Goal: Information Seeking & Learning: Learn about a topic

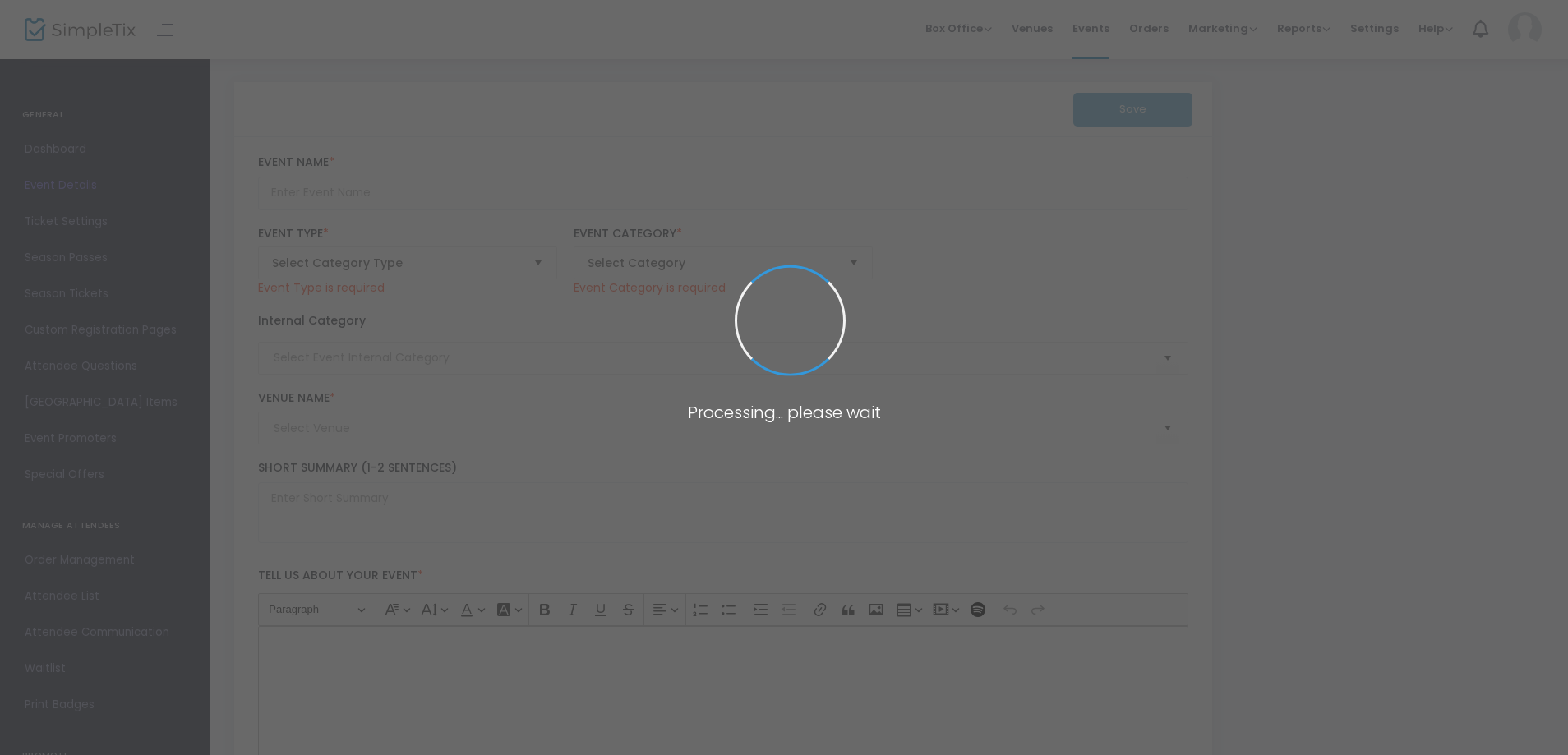
type input "Insects and Plants of Montpelier"
type textarea "[PERSON_NAME]'s Horticulture Department and [US_STATE] Master Naturalist volunt…"
type input "Buy Tickets"
type input "[PERSON_NAME] ([GEOGRAPHIC_DATA])"
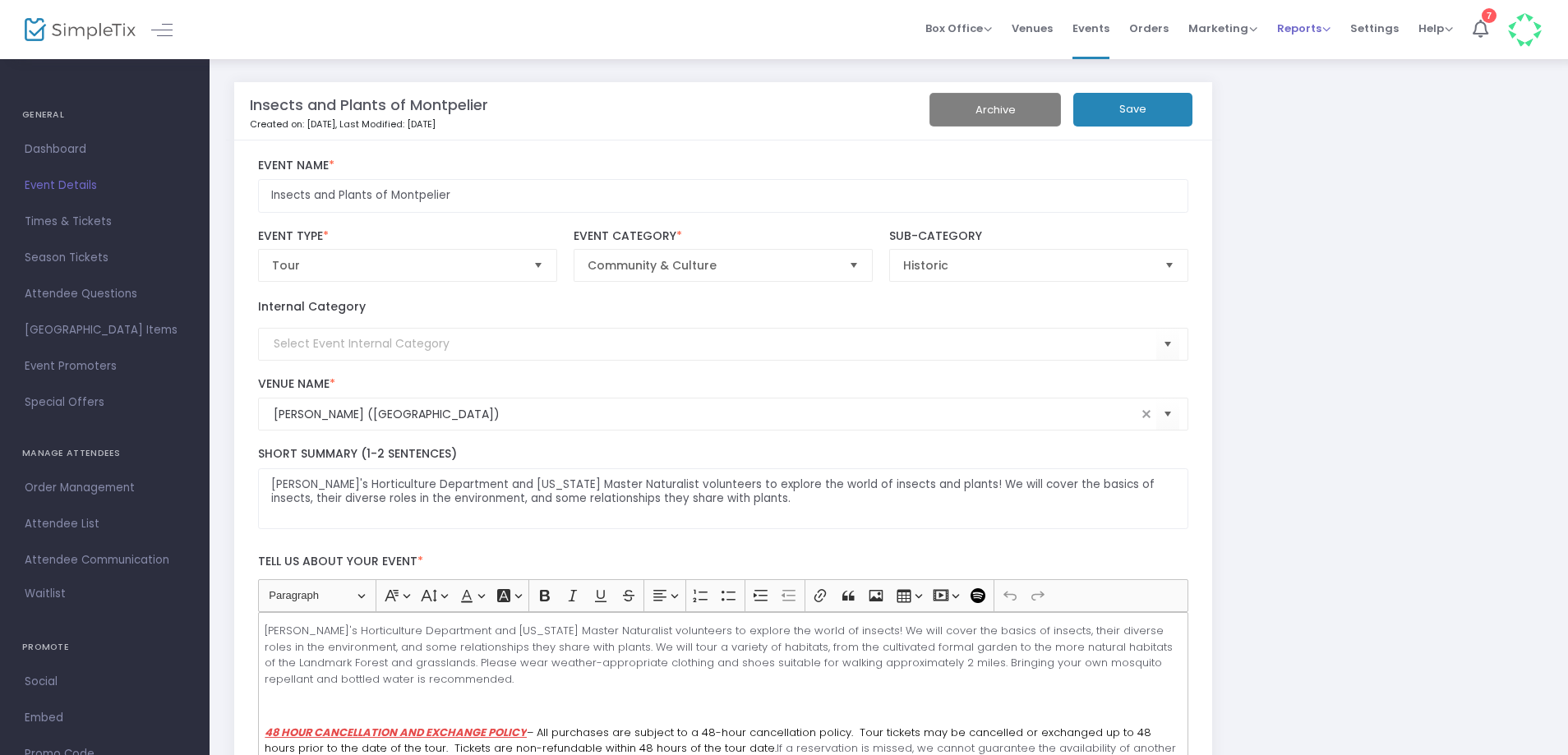
click at [1268, 30] on ul "Box Office Sell Tickets Bookings Sell Season Pass Venues Memberships Events Ord…" at bounding box center [1233, 30] width 636 height 59
click at [1284, 34] on span "Reports" at bounding box center [1303, 29] width 53 height 15
click at [1307, 89] on li "Sales Reports" at bounding box center [1330, 88] width 107 height 32
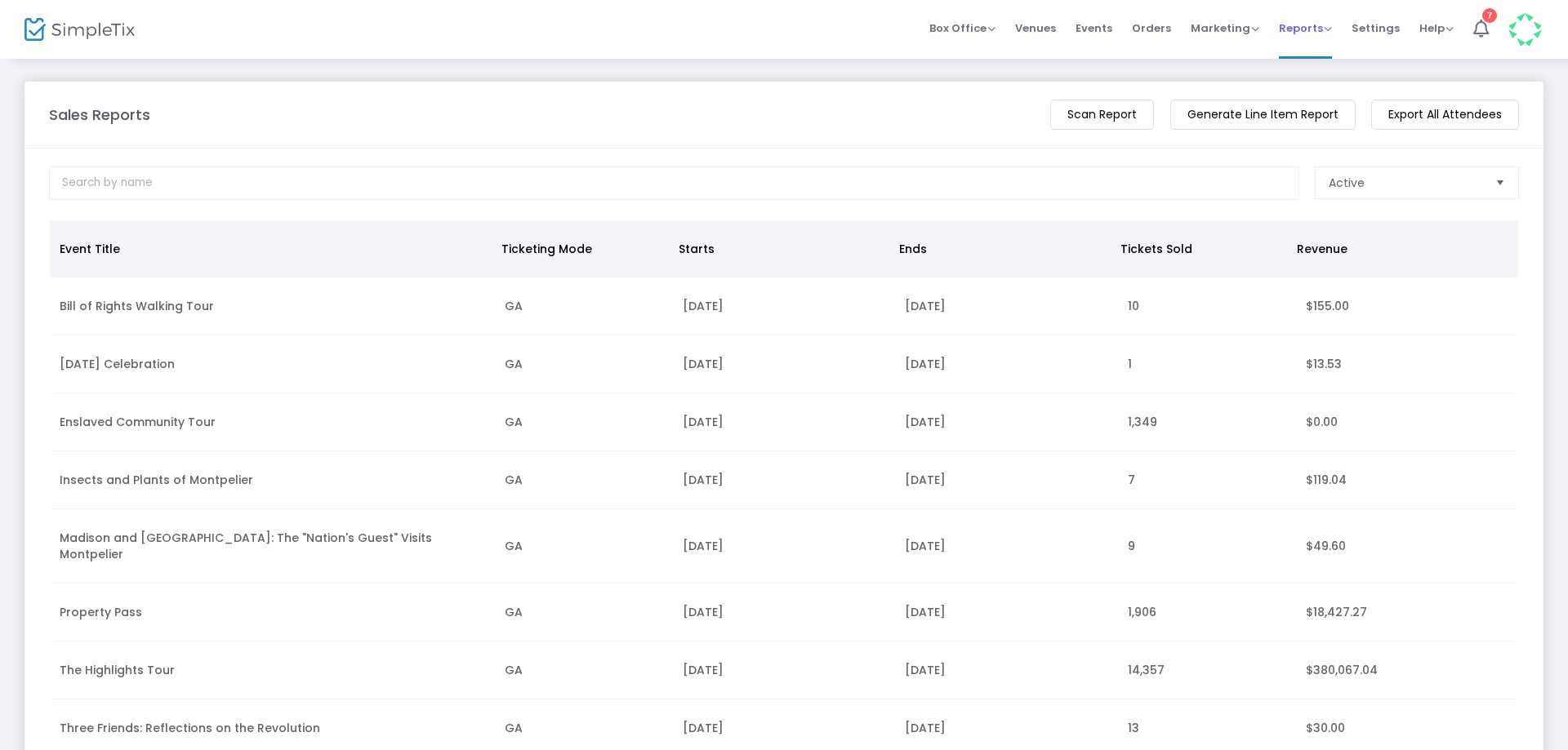
click at [1329, 39] on span "Reports Analytics Sales Reports Download" at bounding box center [1305, 28] width 53 height 42
click at [1321, 32] on span "Reports" at bounding box center [1305, 28] width 53 height 15
click at [1319, 62] on li "Analytics" at bounding box center [1331, 55] width 106 height 32
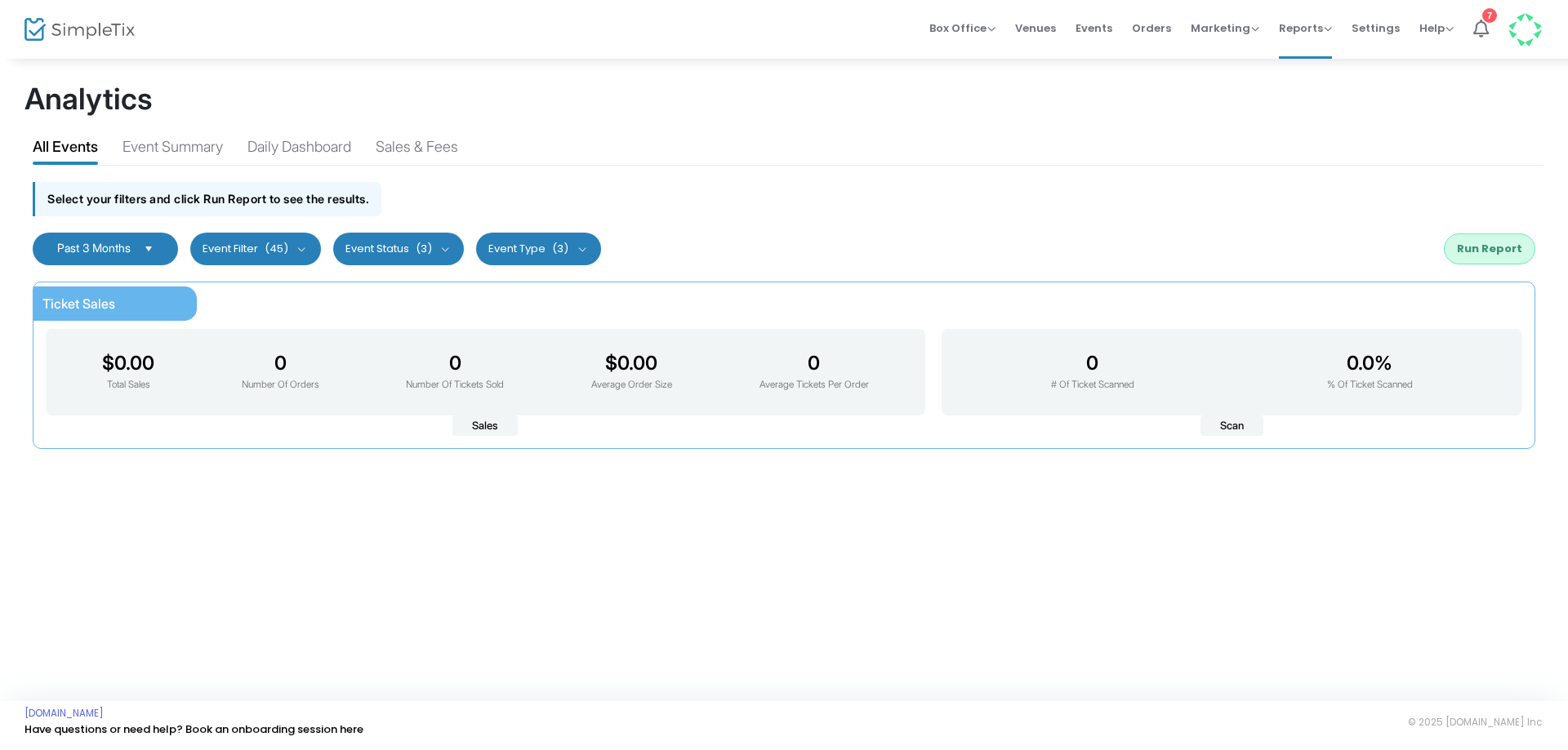
click at [175, 250] on kendo-dropdownlist "Past 3 Months" at bounding box center [106, 249] width 146 height 33
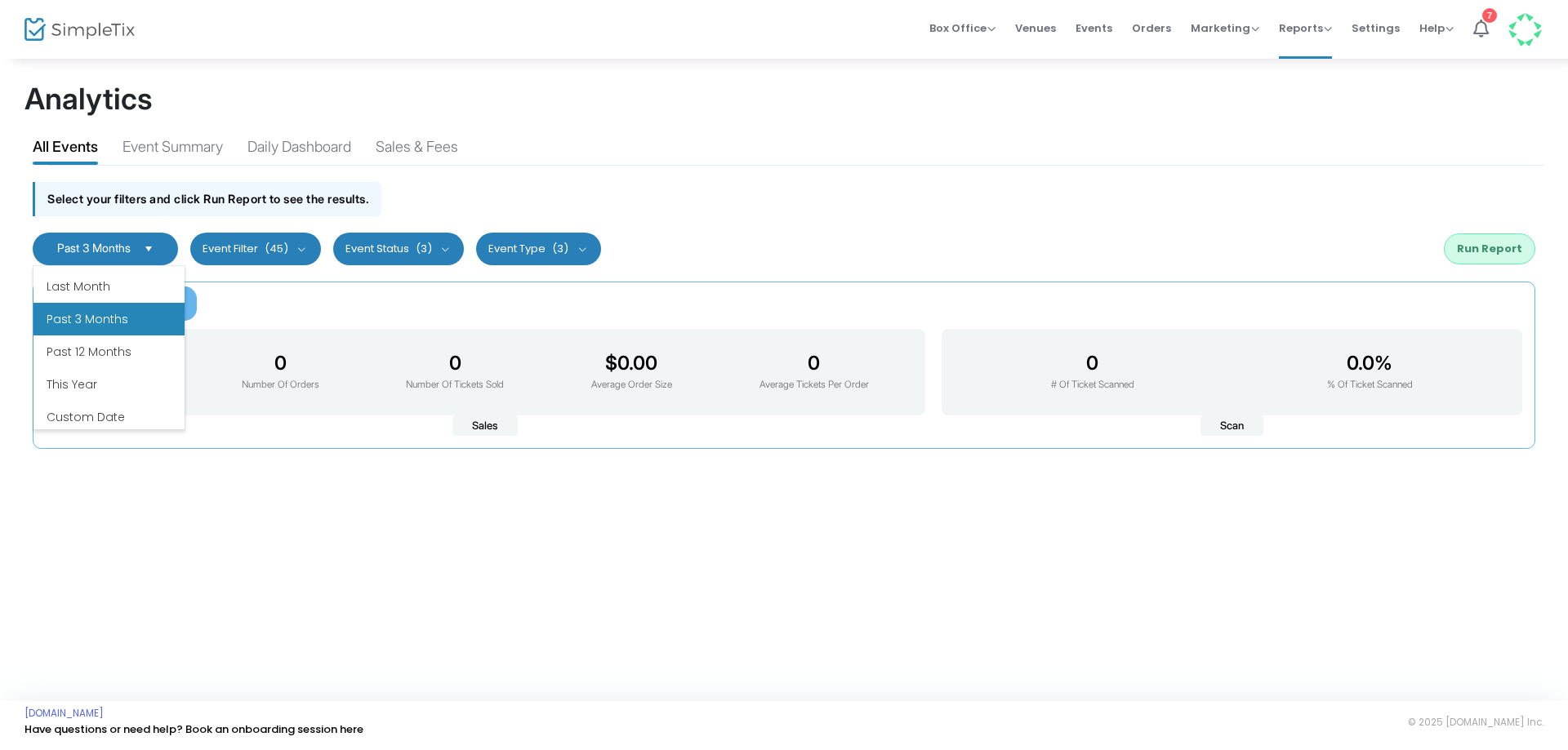
scroll to position [196, 0]
click at [130, 416] on li "Custom Date" at bounding box center [109, 412] width 151 height 33
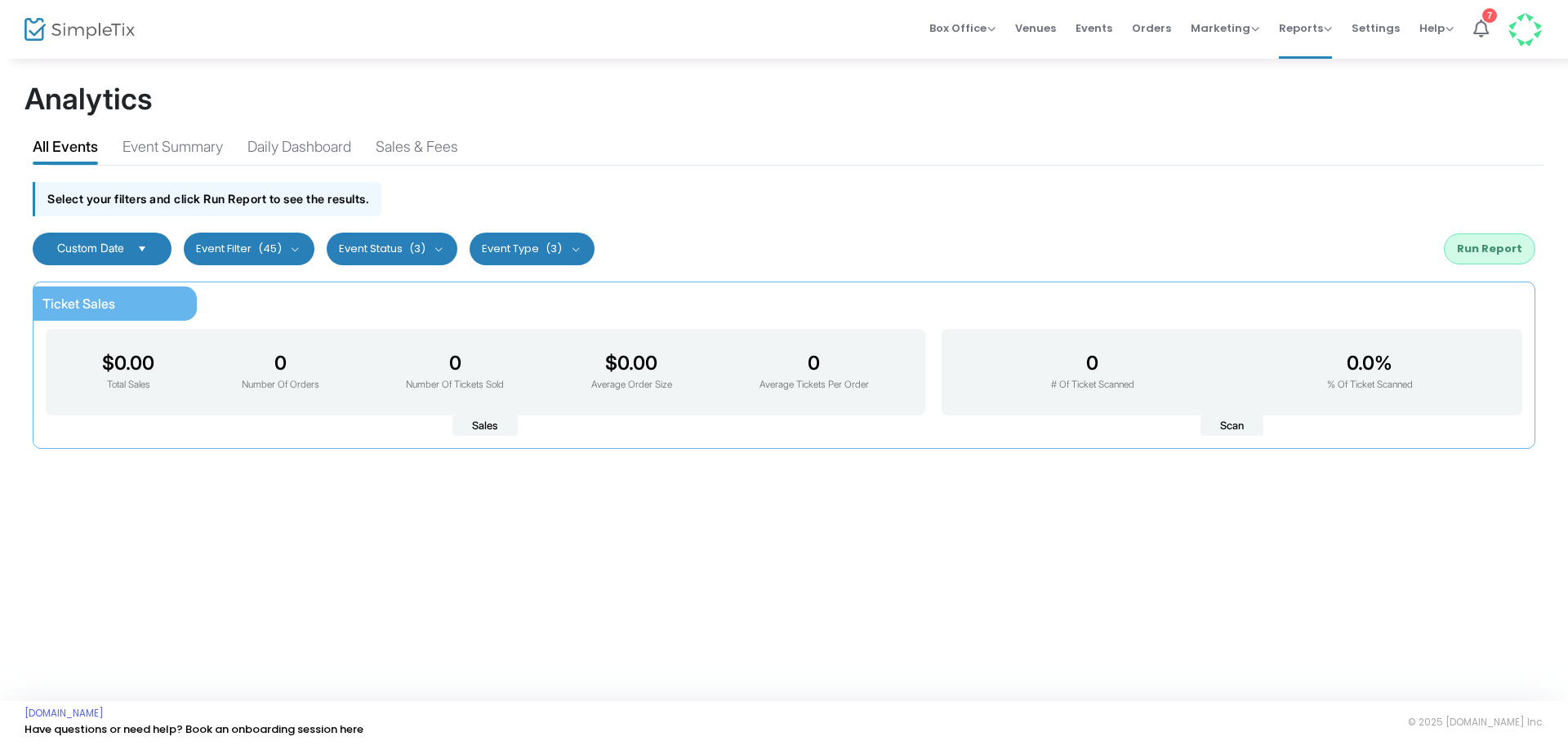
click at [281, 256] on button "Event Filter (45)" at bounding box center [249, 249] width 131 height 33
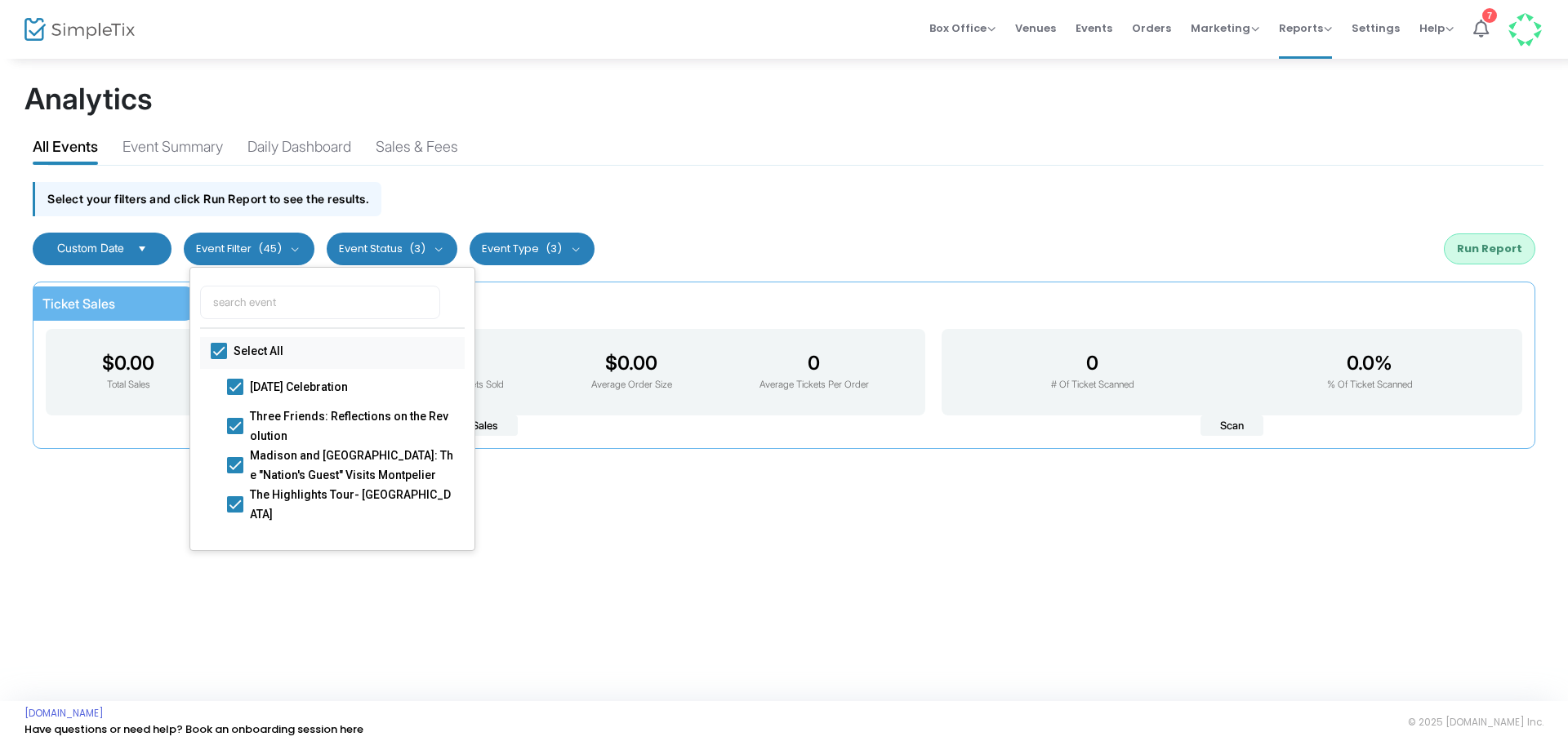
click at [276, 342] on span "Select All" at bounding box center [336, 351] width 204 height 20
click at [219, 359] on input "Select All" at bounding box center [218, 359] width 1 height 1
checkbox input "false"
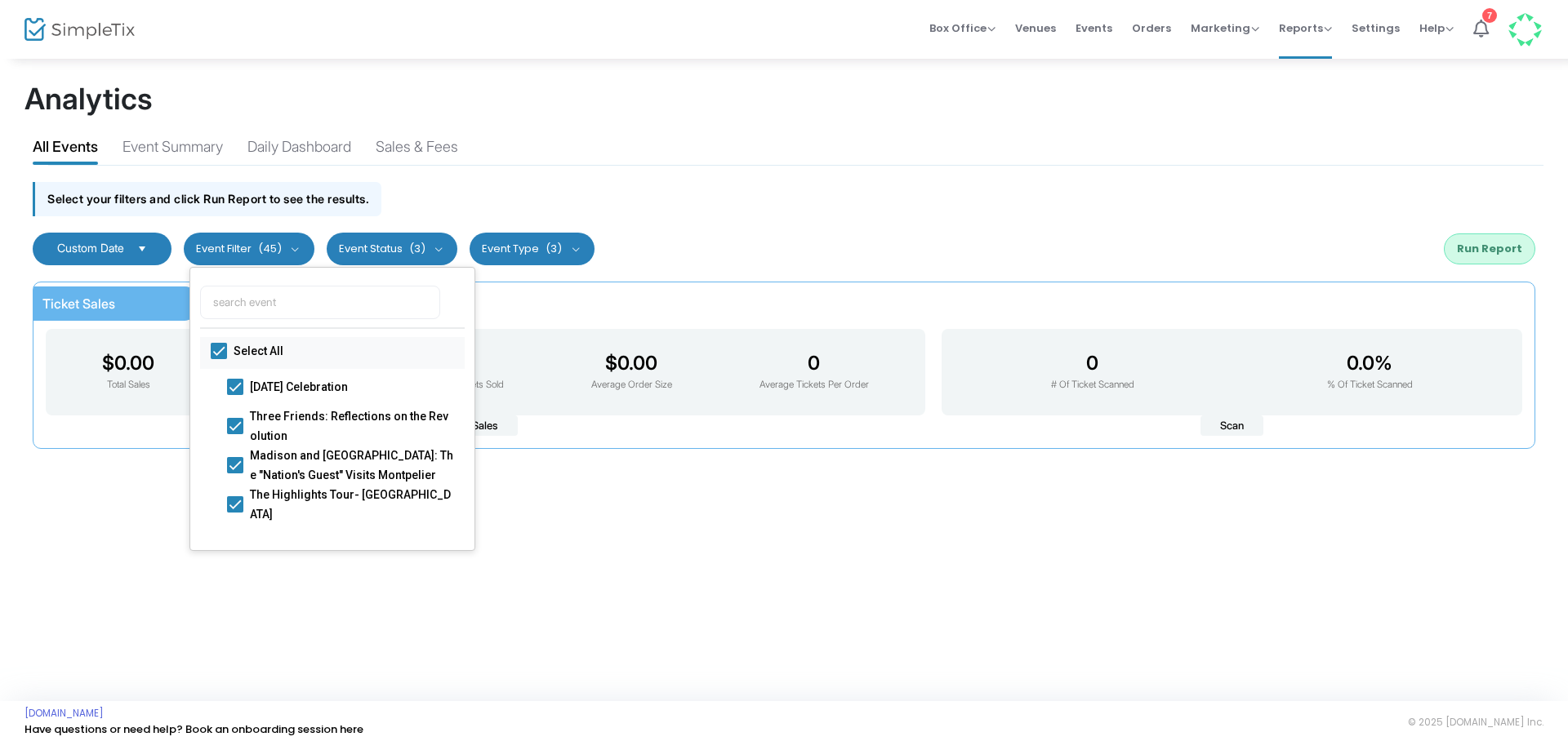
checkbox input "false"
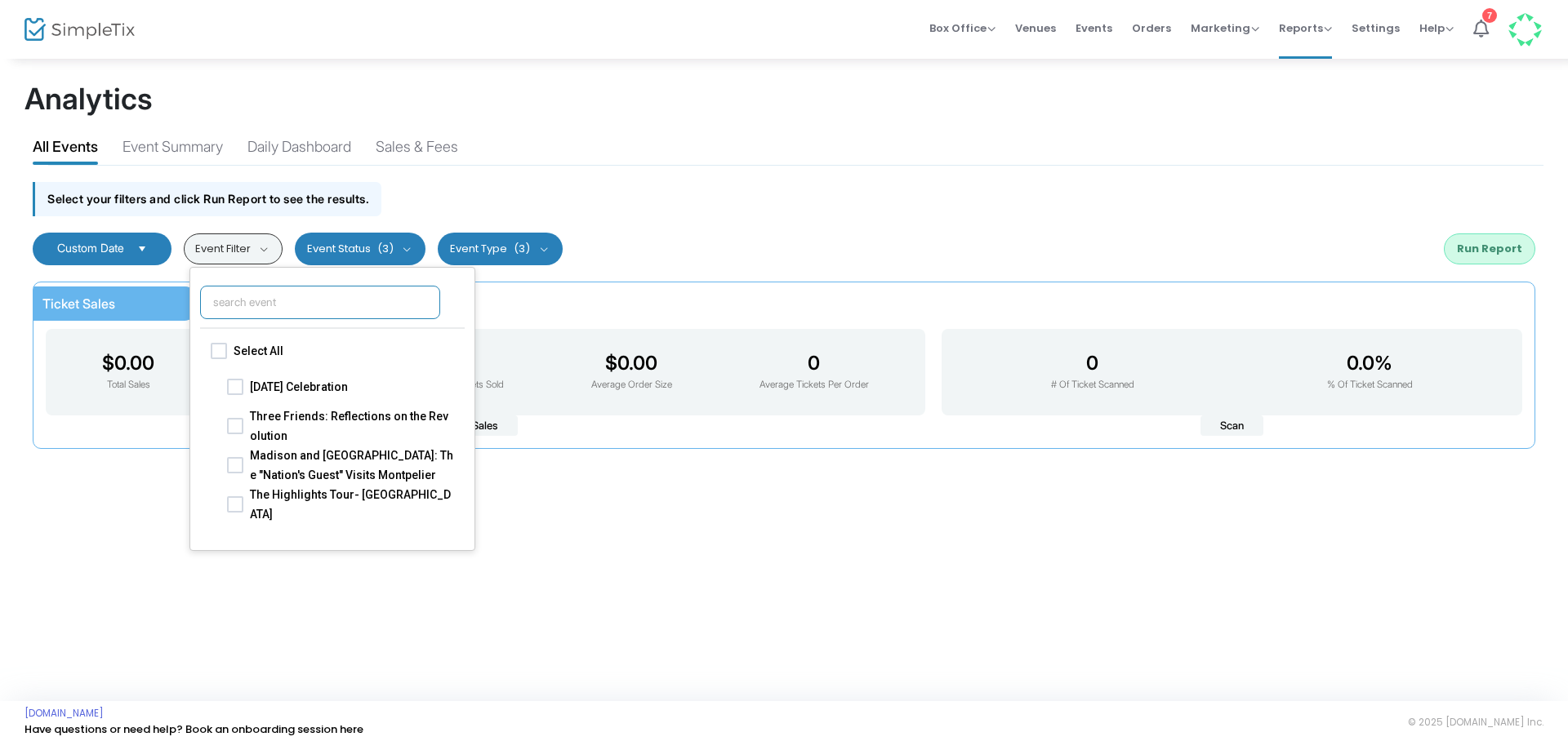
click at [281, 294] on input "text" at bounding box center [320, 302] width 240 height 33
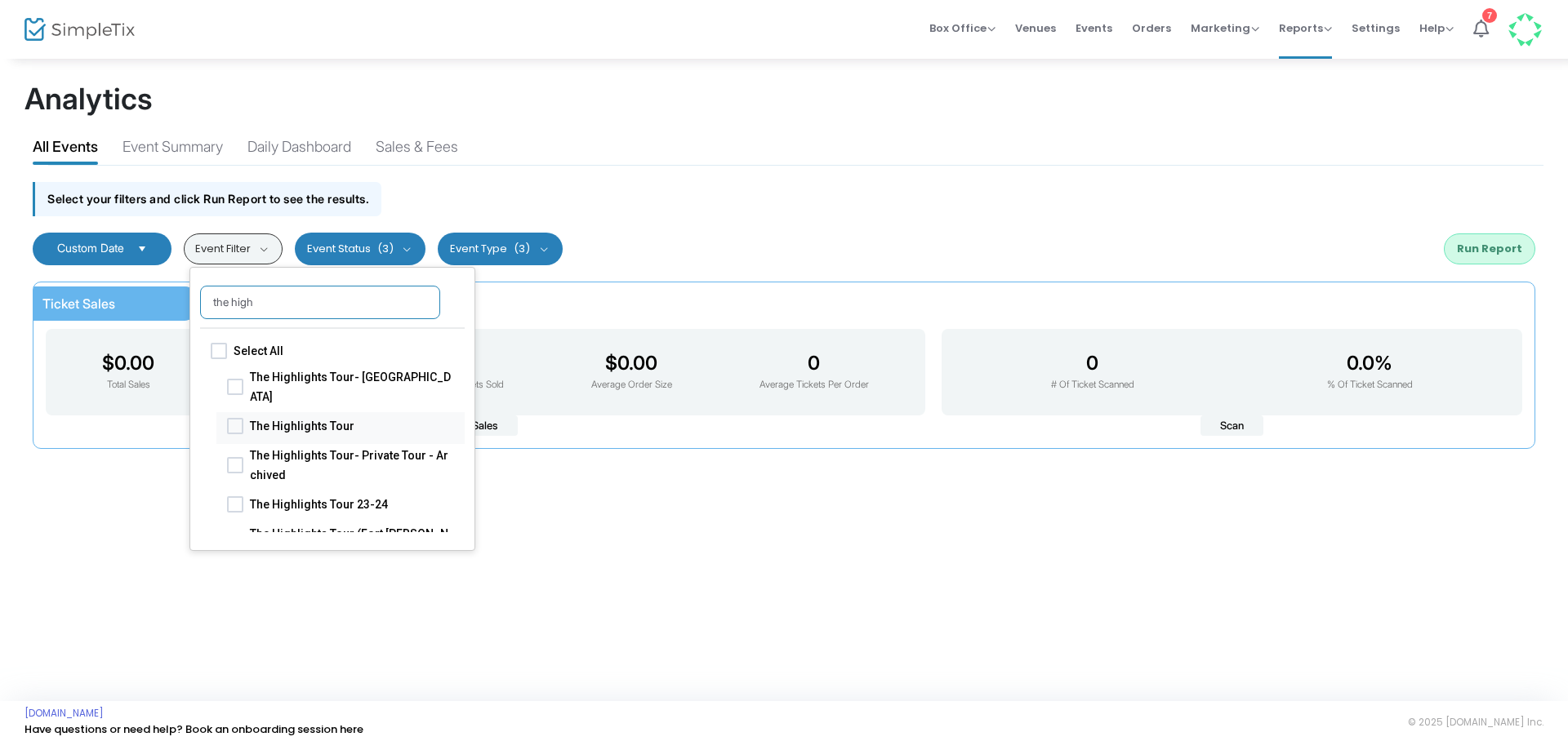
type input "the high"
click at [315, 420] on span "The Highlights Tour" at bounding box center [352, 425] width 204 height 20
click at [236, 433] on input "The Highlights Tour" at bounding box center [235, 433] width 1 height 1
checkbox input "true"
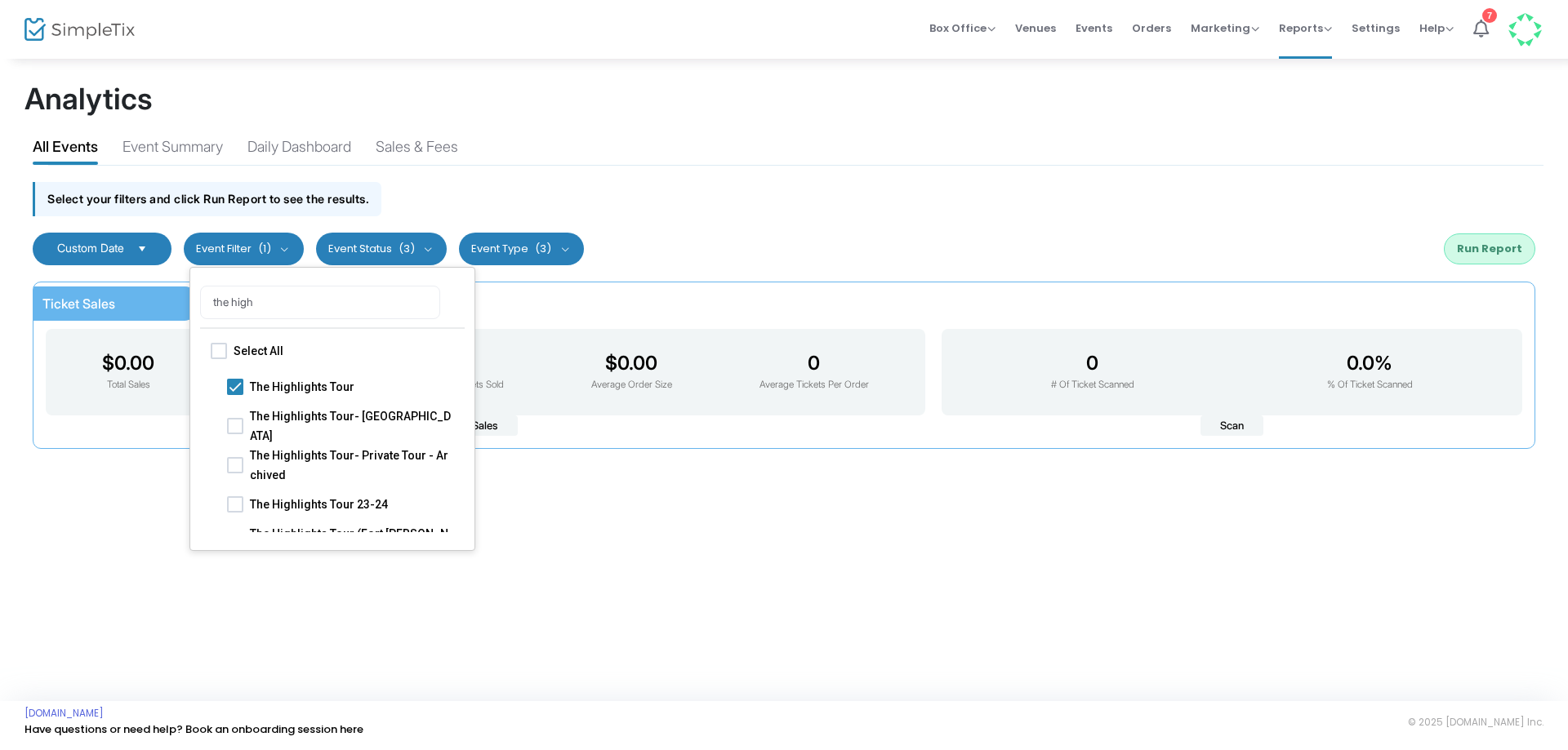
click at [131, 246] on span "Custom Date" at bounding box center [91, 249] width 80 height 13
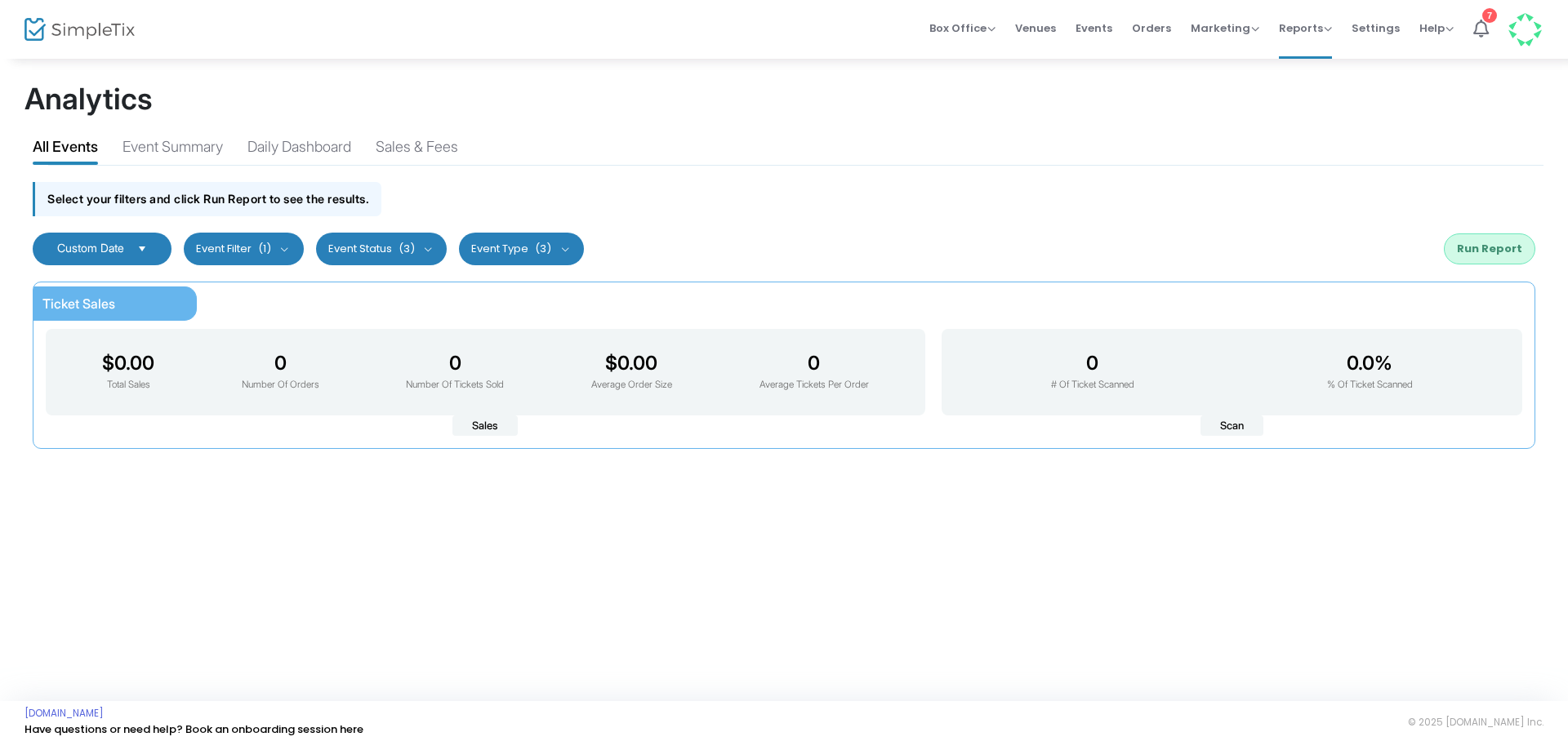
click at [131, 246] on span "Custom Date" at bounding box center [91, 249] width 80 height 13
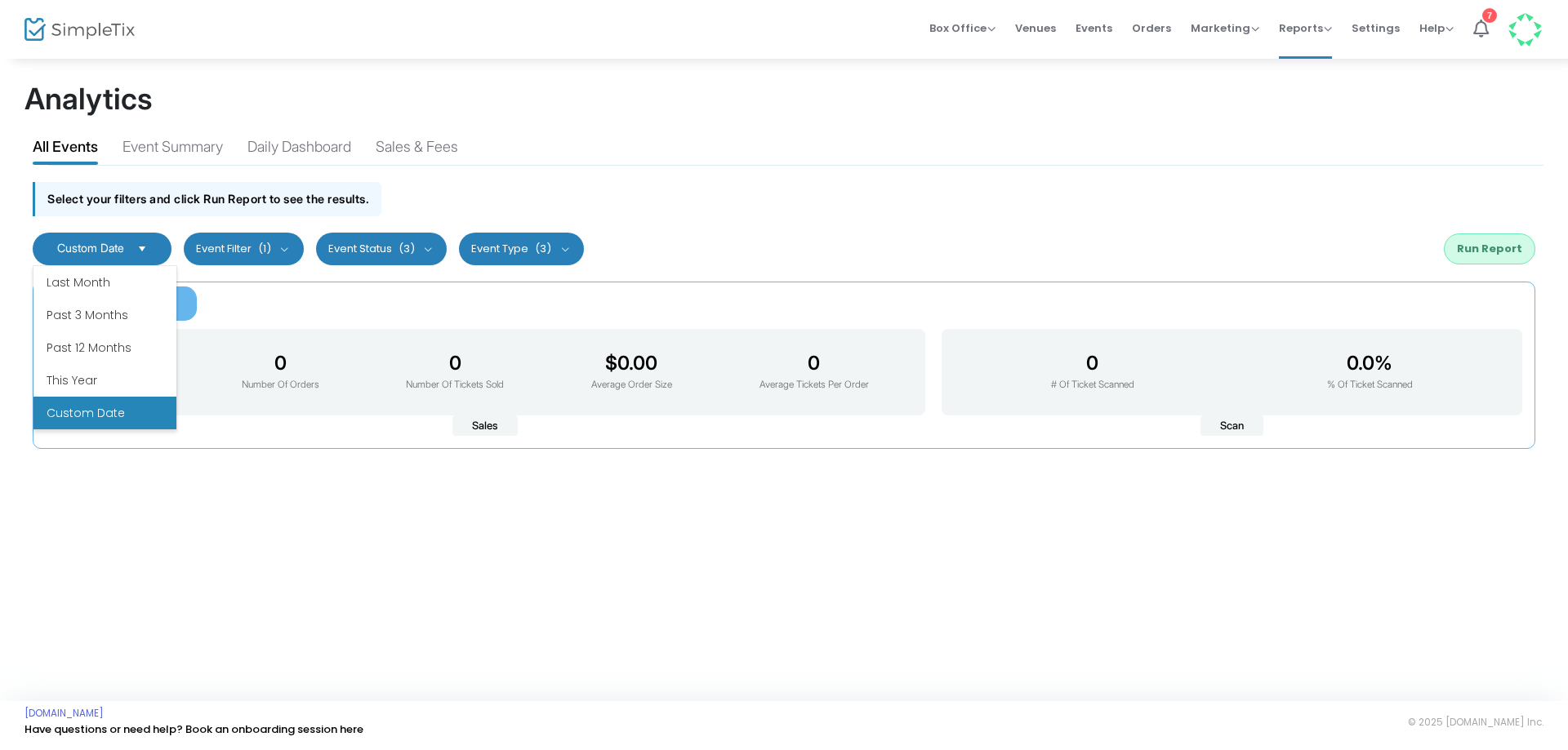
click at [136, 398] on li "Custom Date" at bounding box center [104, 412] width 143 height 33
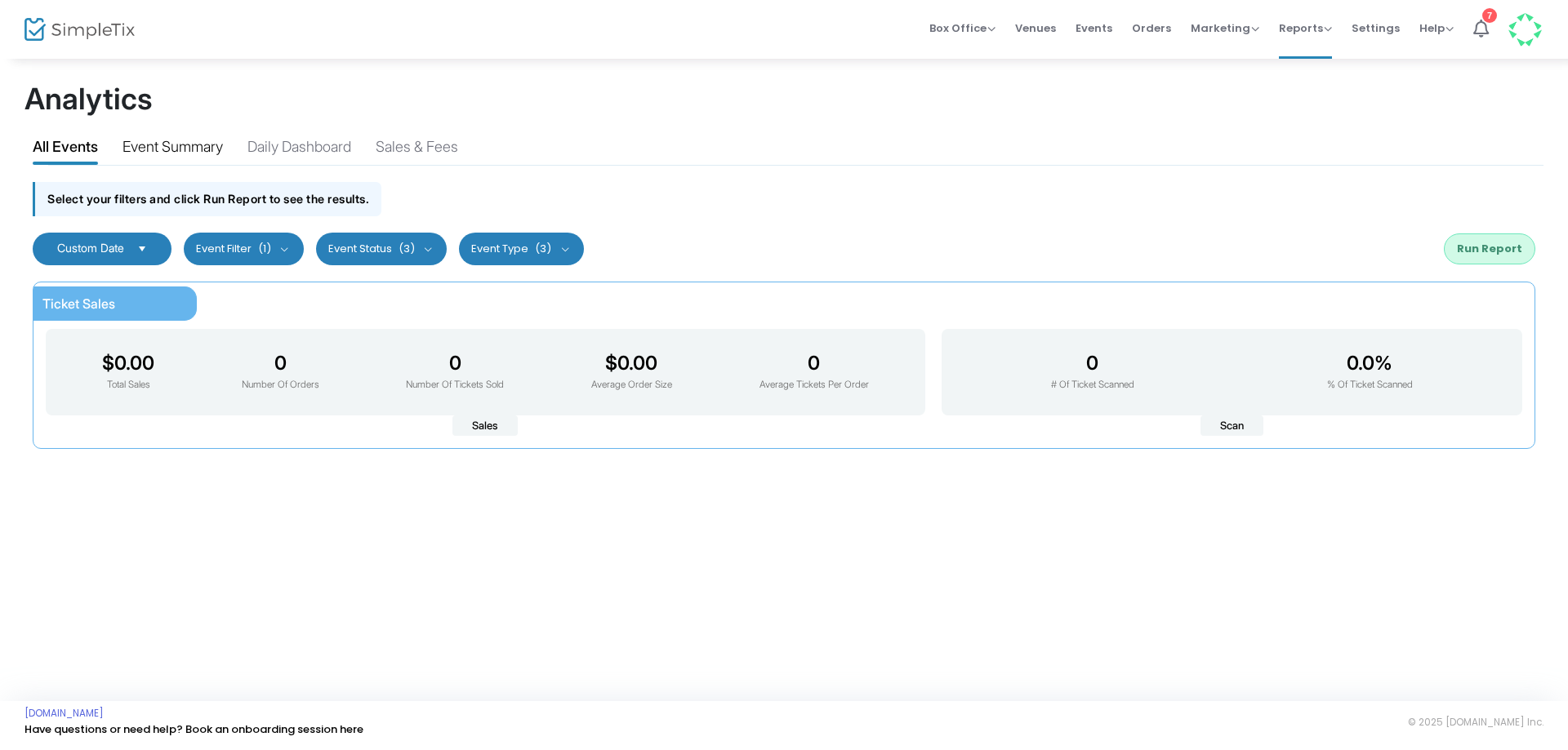
click at [223, 142] on div "Event Summary" at bounding box center [172, 149] width 100 height 28
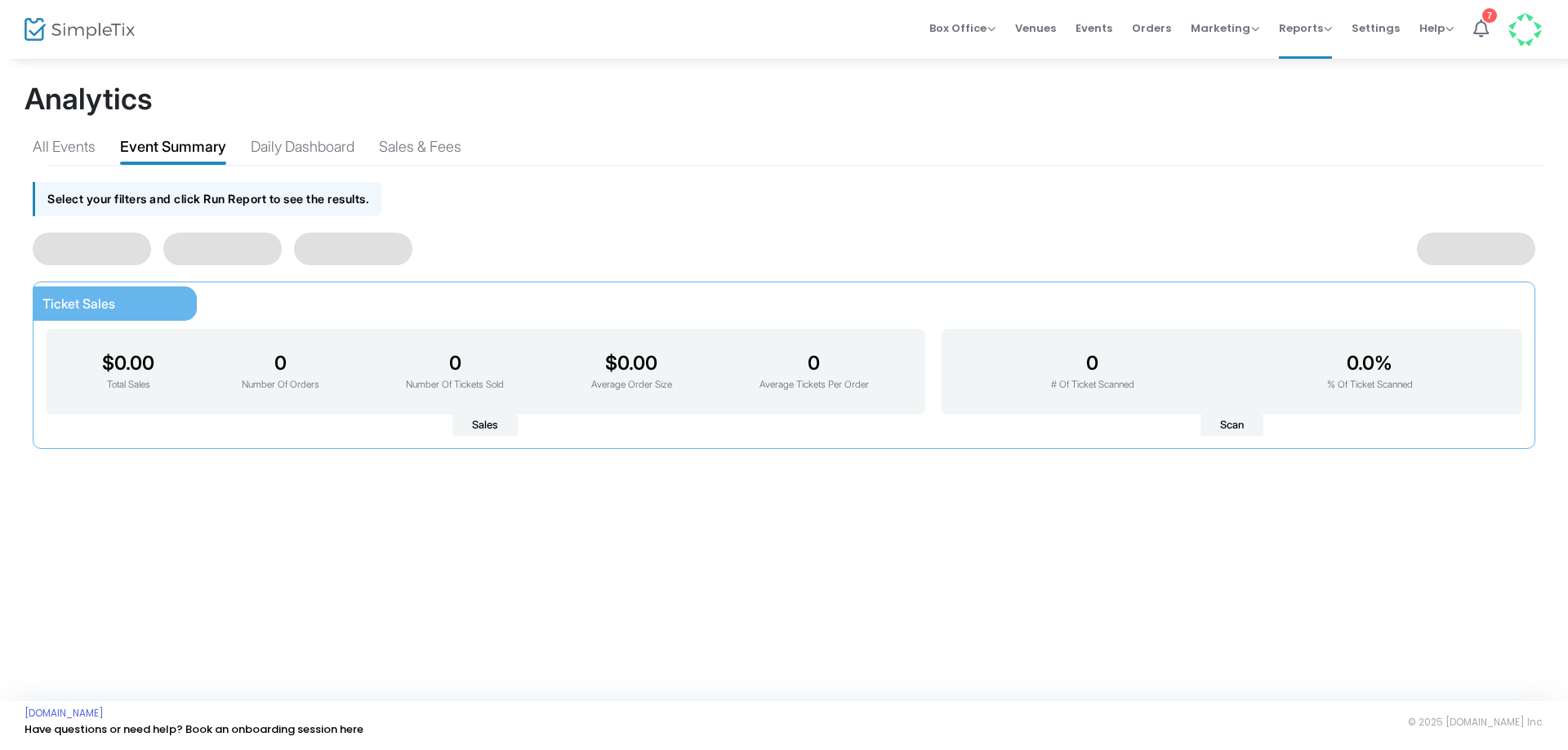
click at [225, 142] on div "Event Summary" at bounding box center [173, 149] width 106 height 28
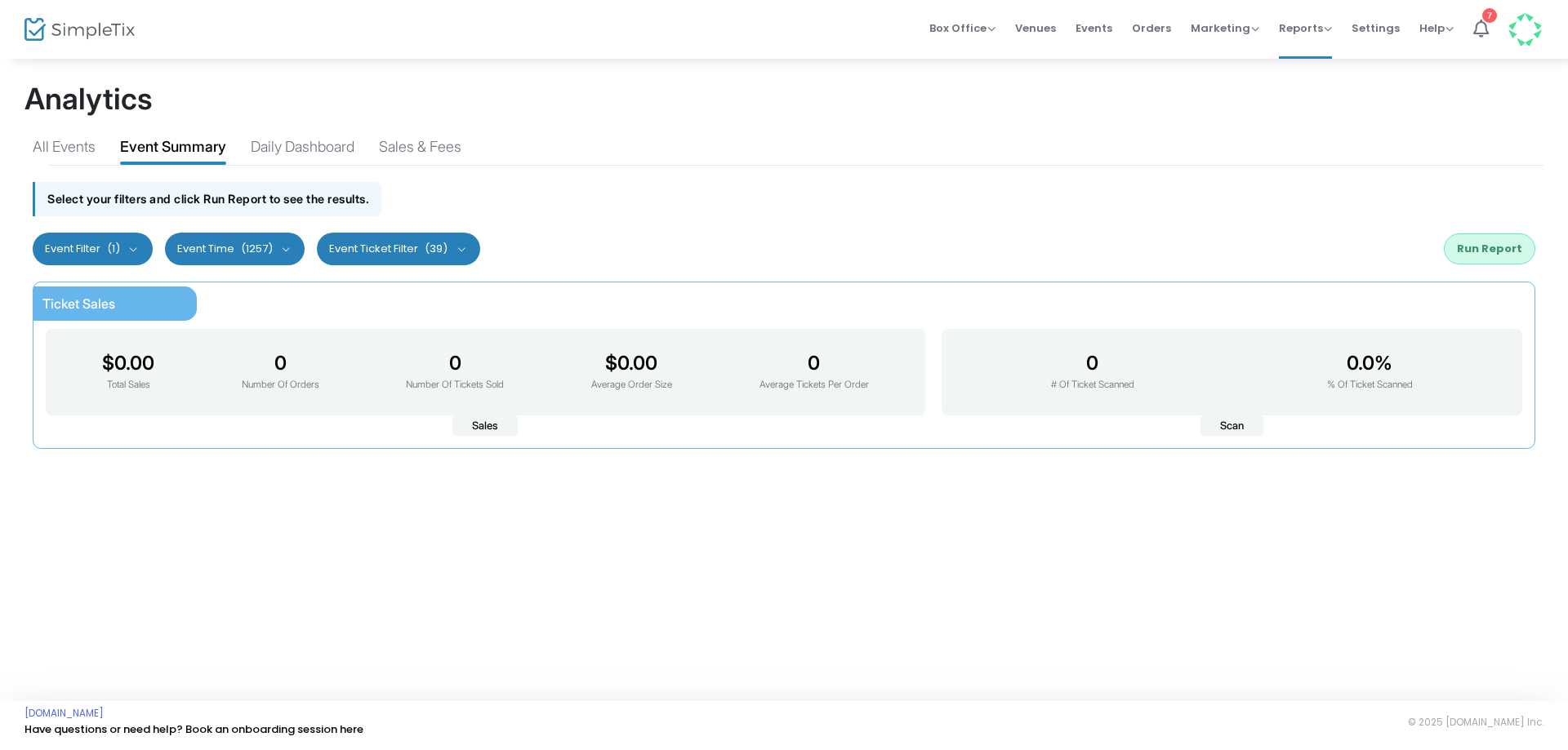
click at [264, 239] on button "Event Time (1257)" at bounding box center [235, 249] width 140 height 33
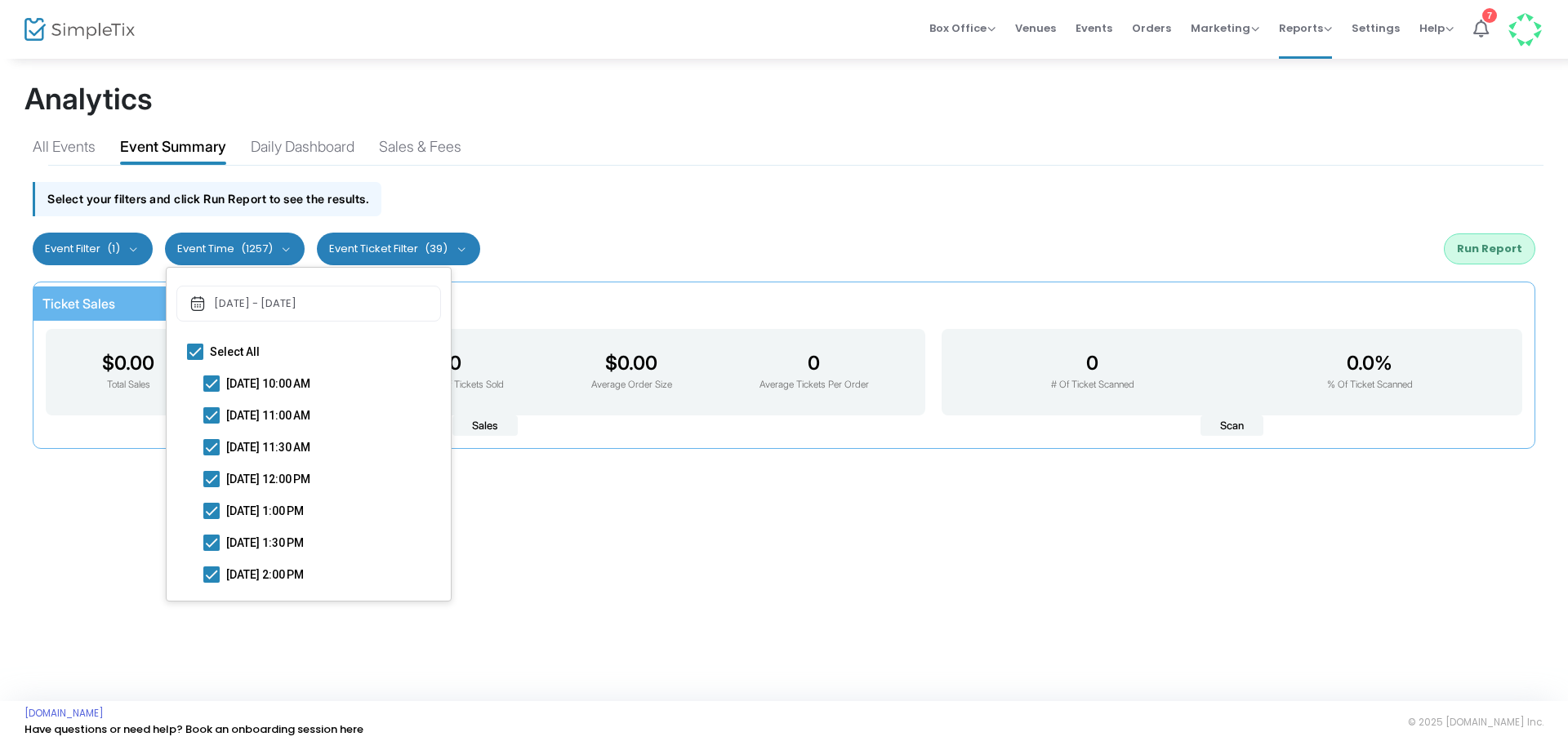
click at [277, 306] on div "[DATE] - [DATE]" at bounding box center [255, 304] width 82 height 13
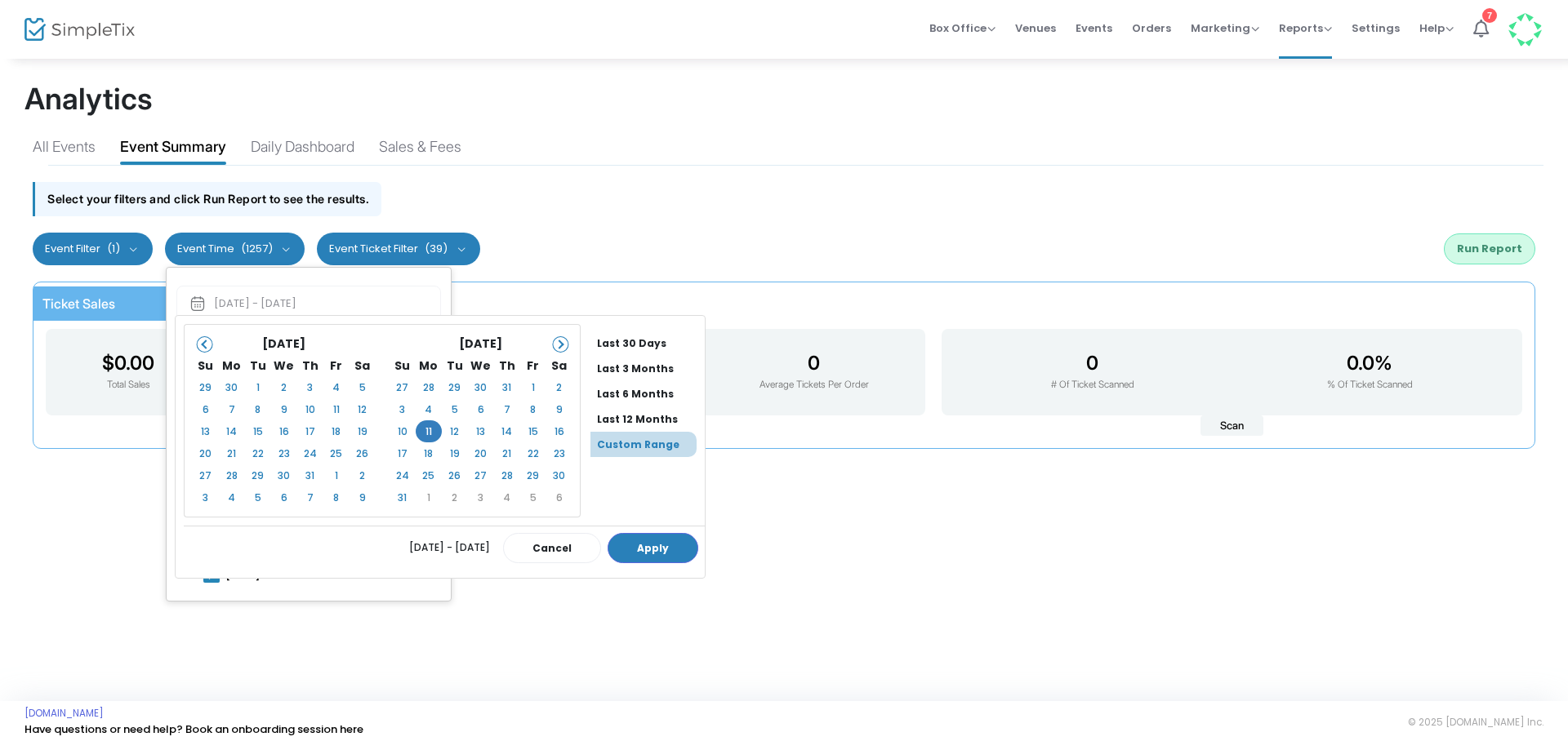
click at [624, 439] on li "Custom Range" at bounding box center [643, 445] width 106 height 26
click at [662, 537] on button "Apply" at bounding box center [653, 549] width 91 height 30
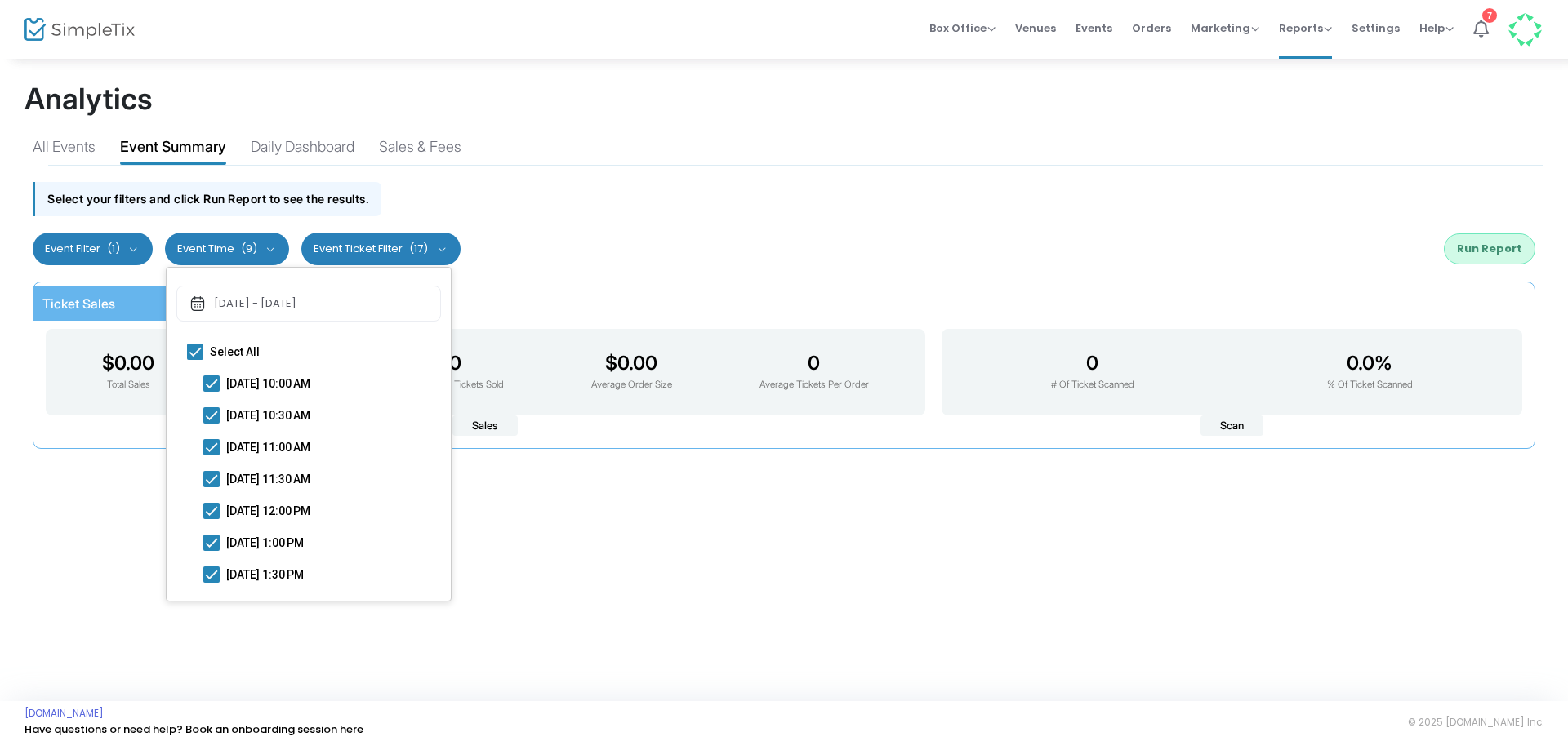
click at [1499, 241] on button "Run Report" at bounding box center [1489, 249] width 92 height 31
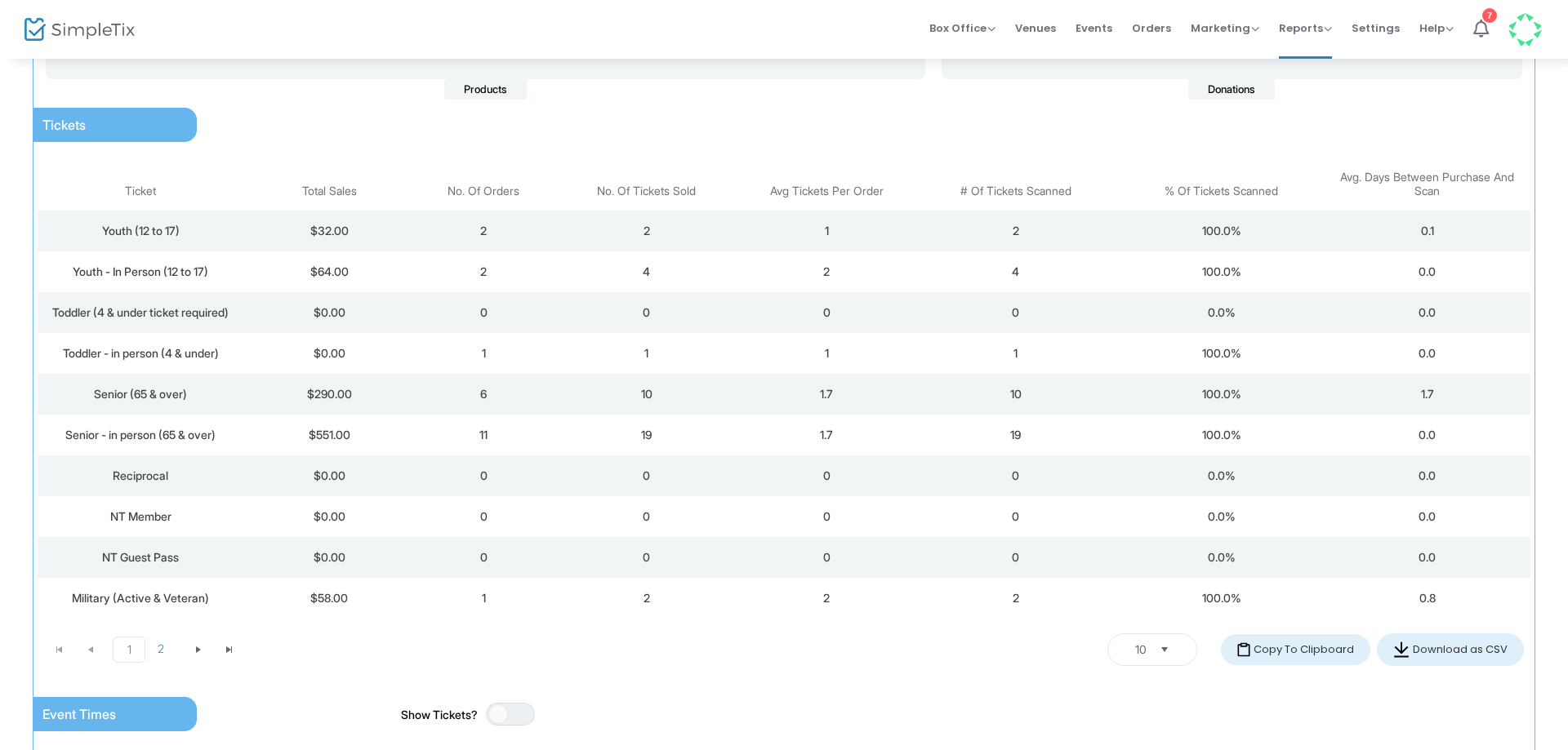
scroll to position [653, 0]
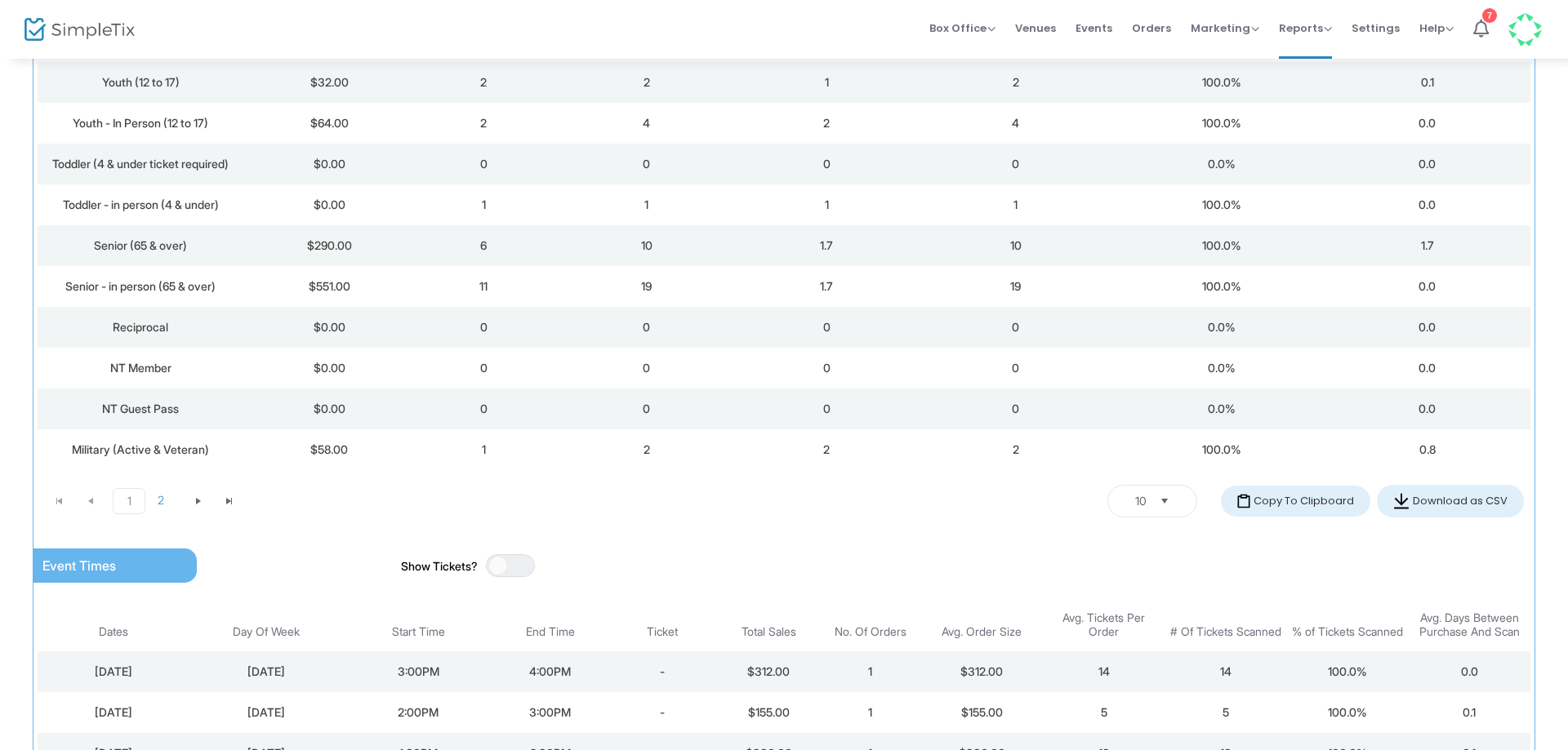
click at [1177, 504] on kendo-dropdownlist "10" at bounding box center [1152, 501] width 90 height 33
click at [1143, 658] on li "25" at bounding box center [1144, 665] width 89 height 33
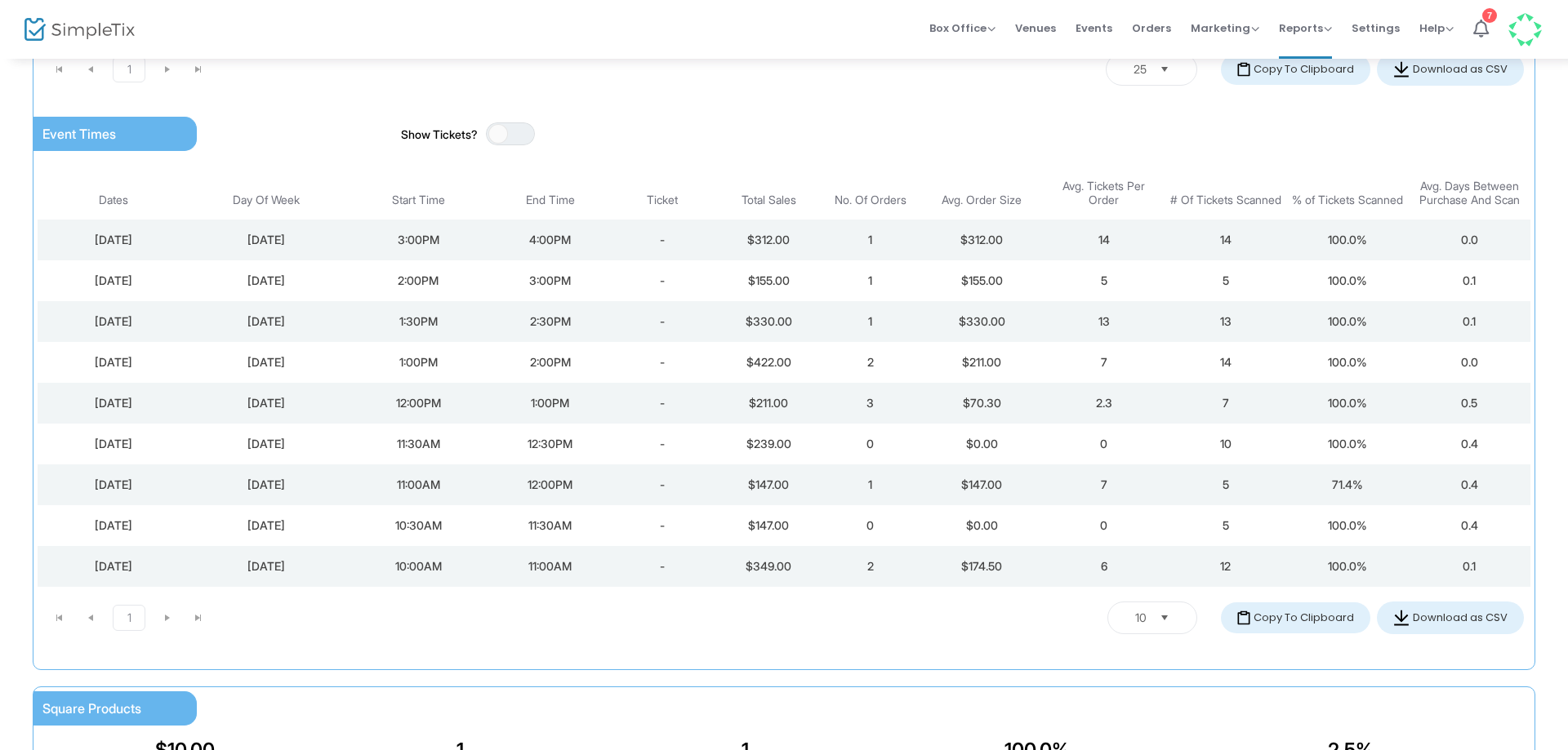
scroll to position [1551, 0]
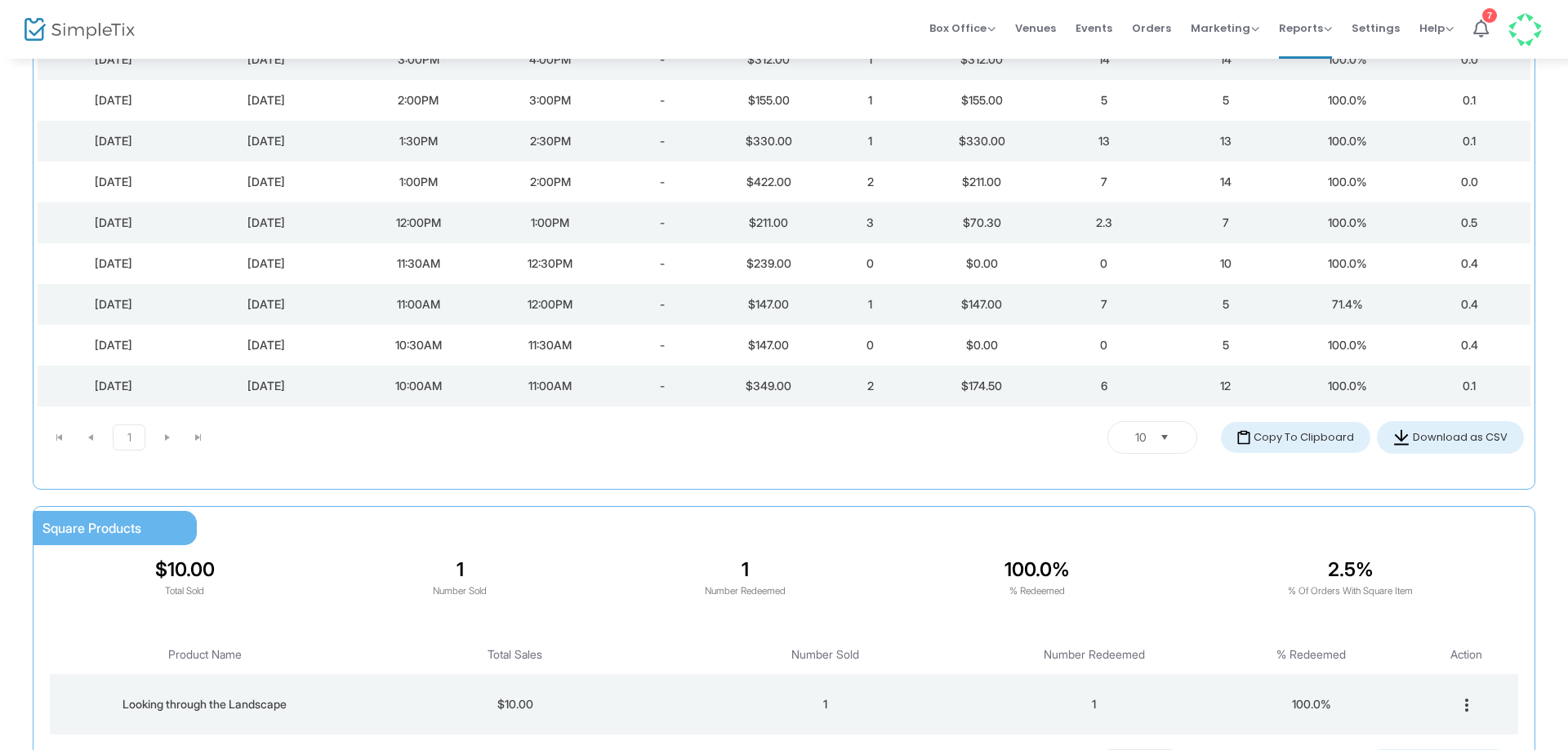
click at [1136, 436] on span "10" at bounding box center [1141, 437] width 11 height 16
click at [1159, 600] on li "25" at bounding box center [1144, 602] width 89 height 33
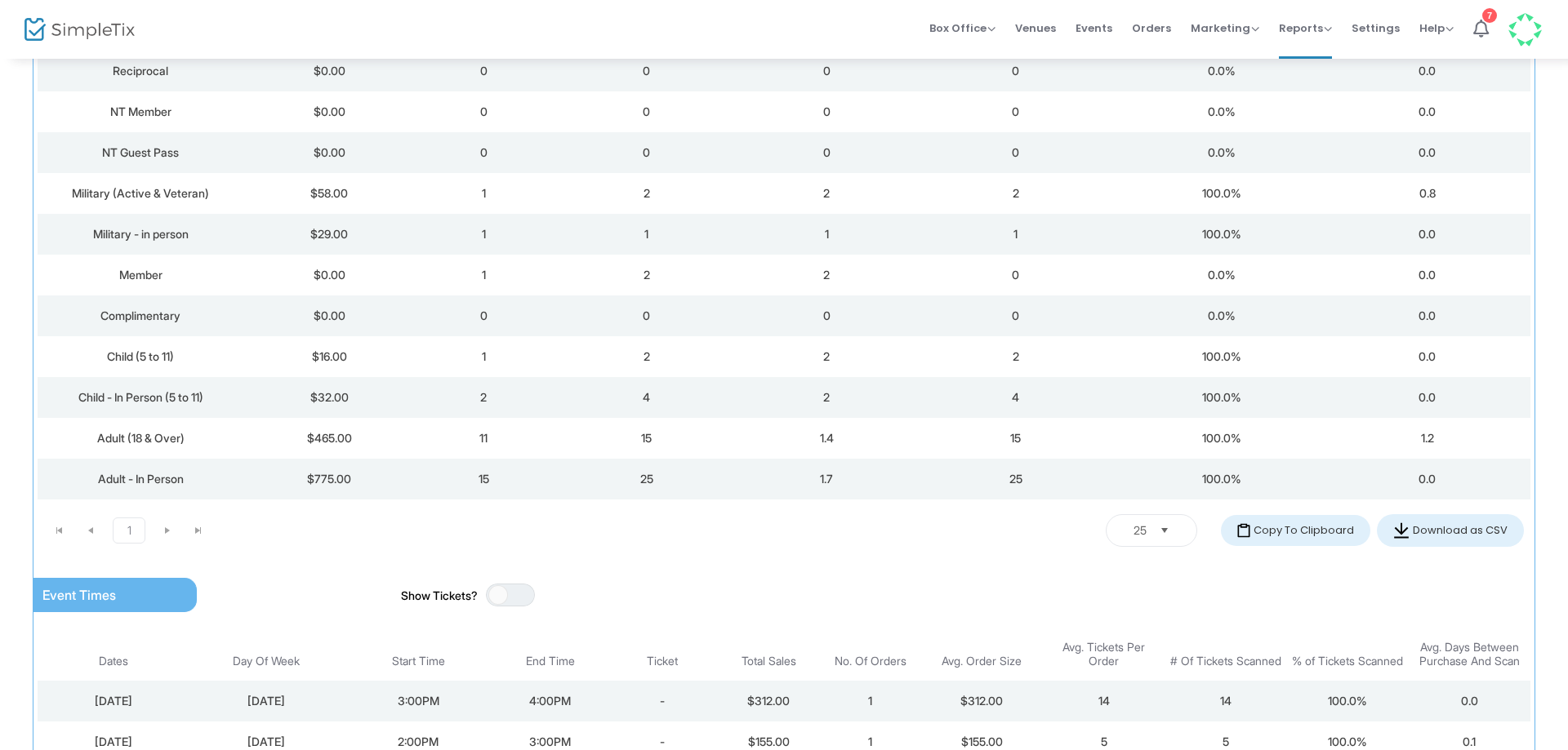
scroll to position [898, 0]
